Goal: Submit feedback/report problem

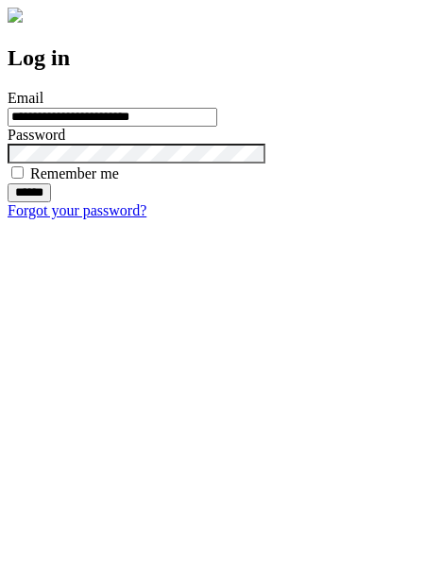
type input "**********"
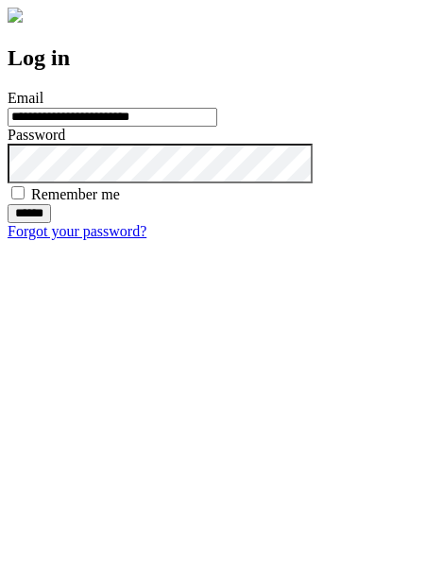
click at [51, 223] on input "******" at bounding box center [29, 213] width 43 height 19
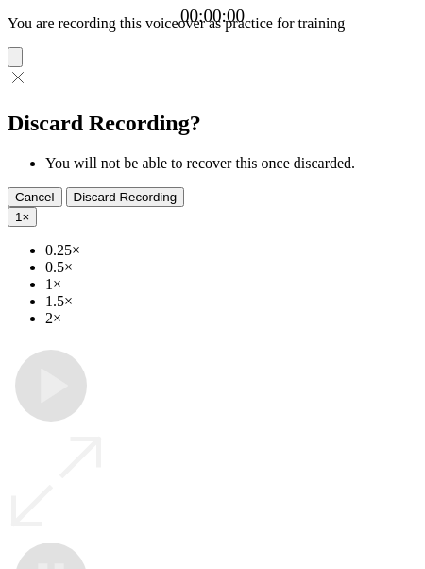
type input "**********"
